Goal: Navigation & Orientation: Find specific page/section

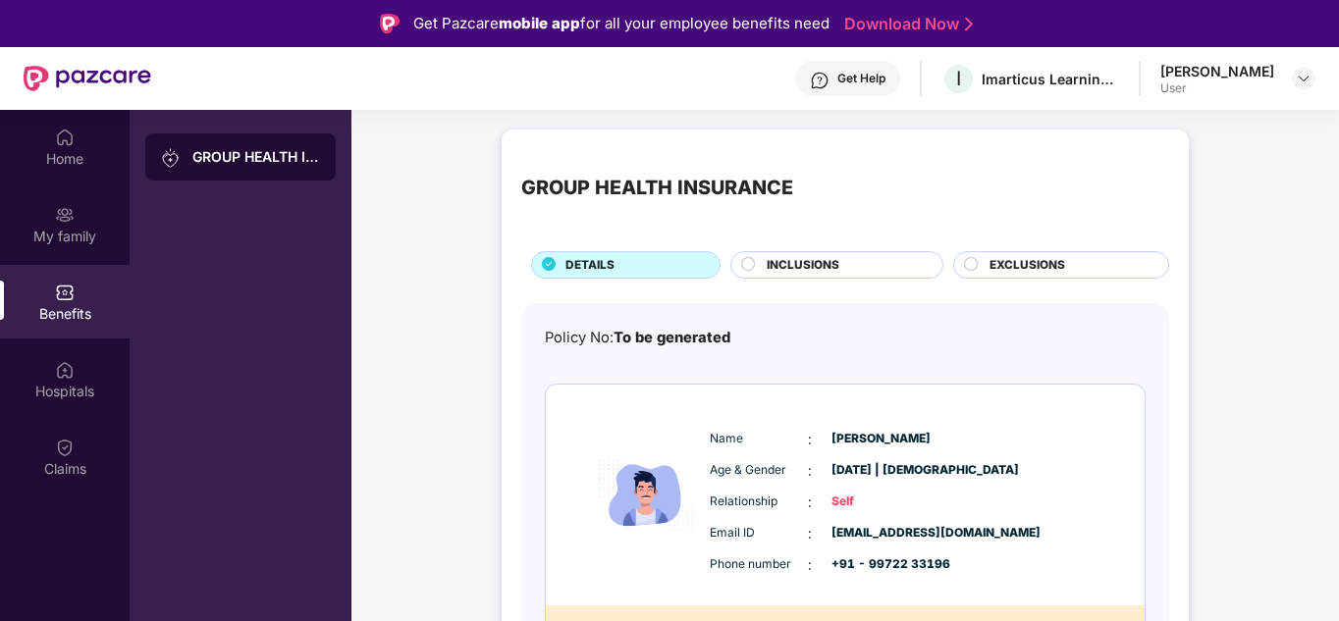
scroll to position [1281, 0]
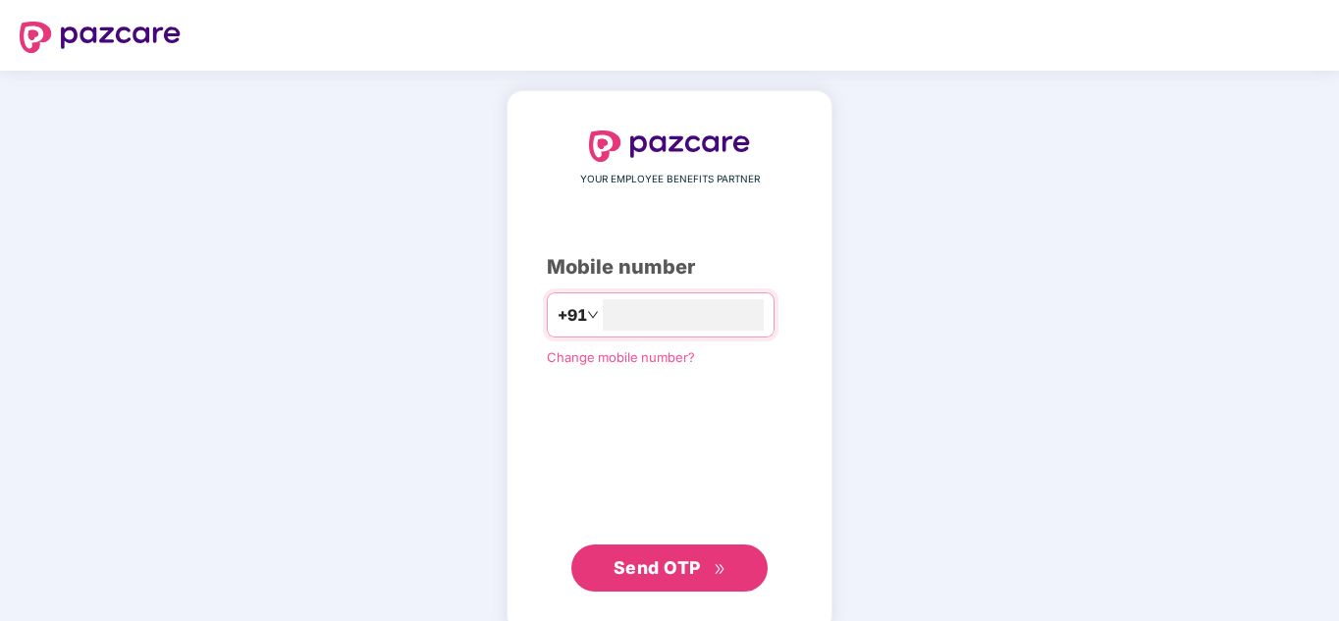
type input "**********"
click at [639, 565] on span "Send OTP" at bounding box center [657, 568] width 87 height 21
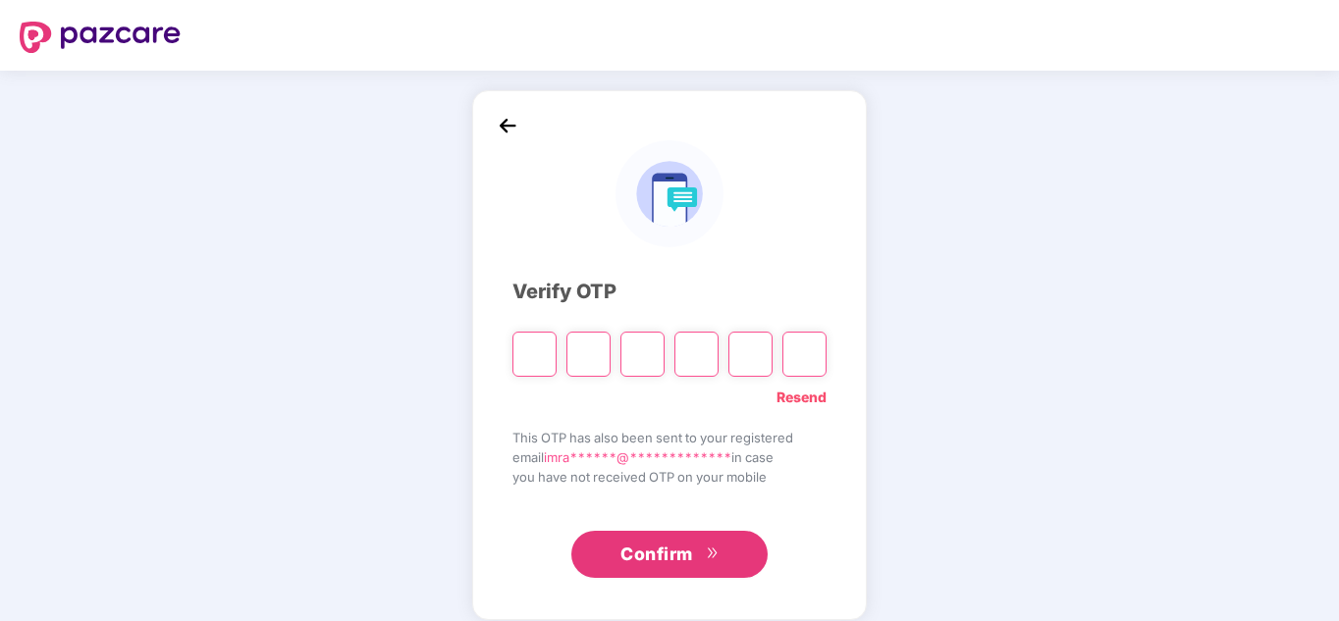
type input "*"
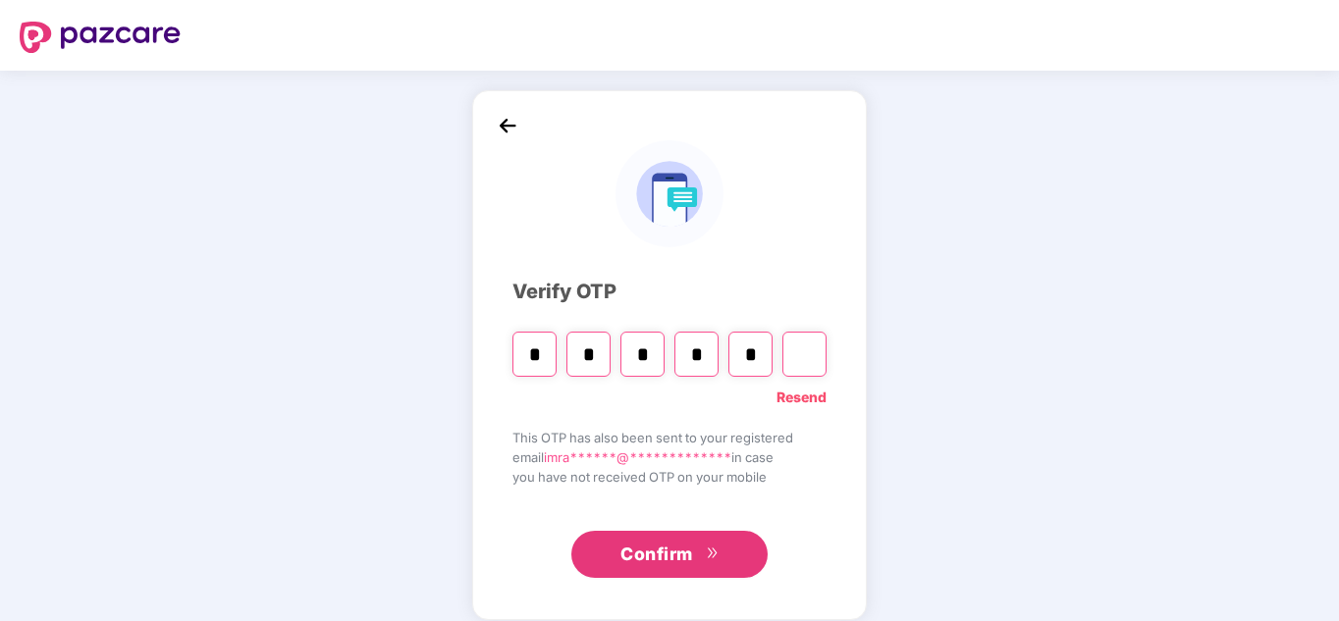
type input "*"
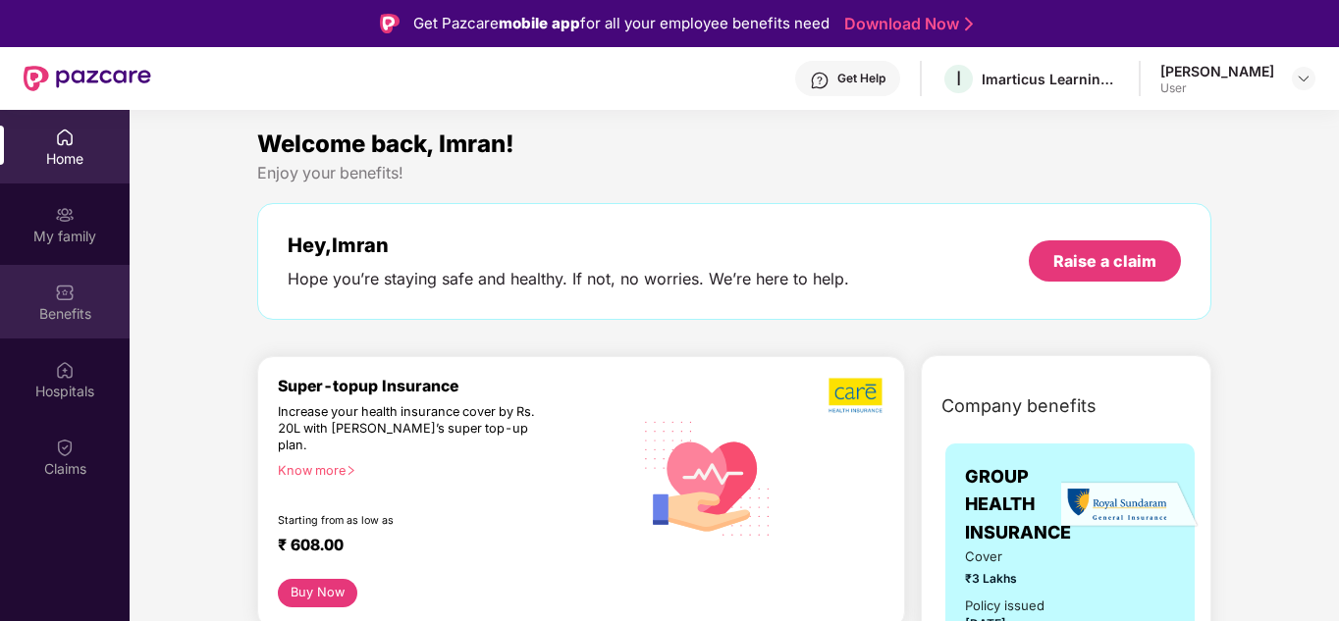
click at [54, 294] on div "Benefits" at bounding box center [65, 302] width 130 height 74
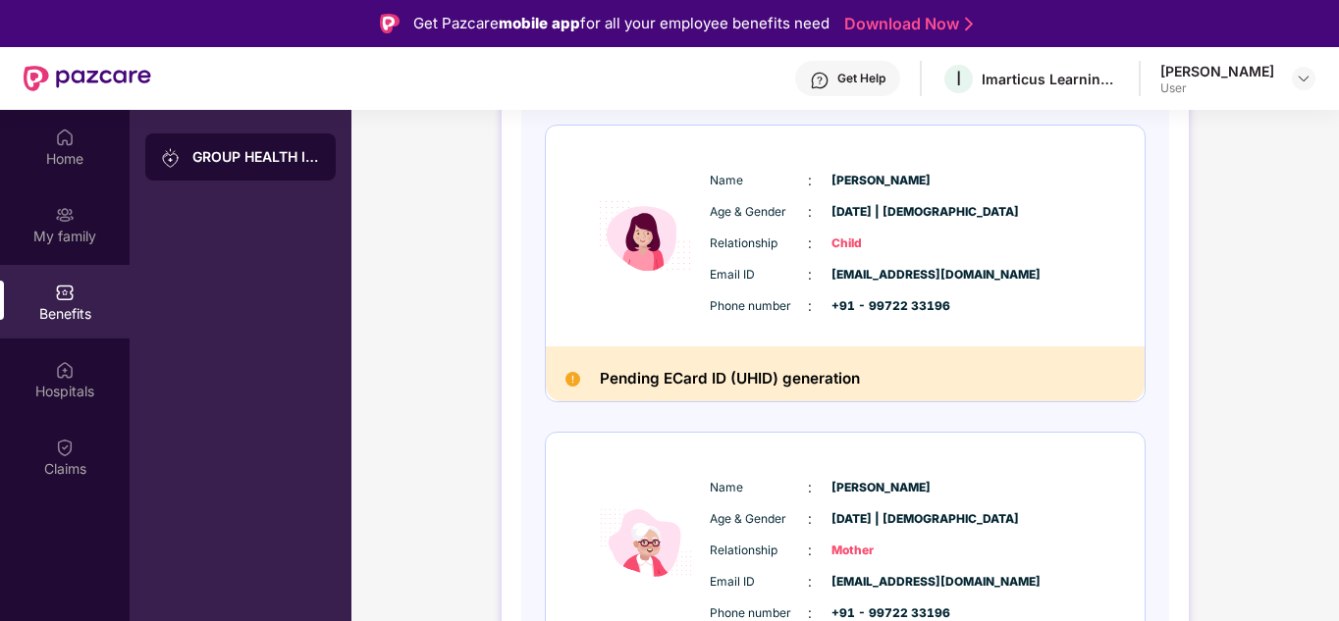
scroll to position [889, 0]
